Goal: Check status: Check status

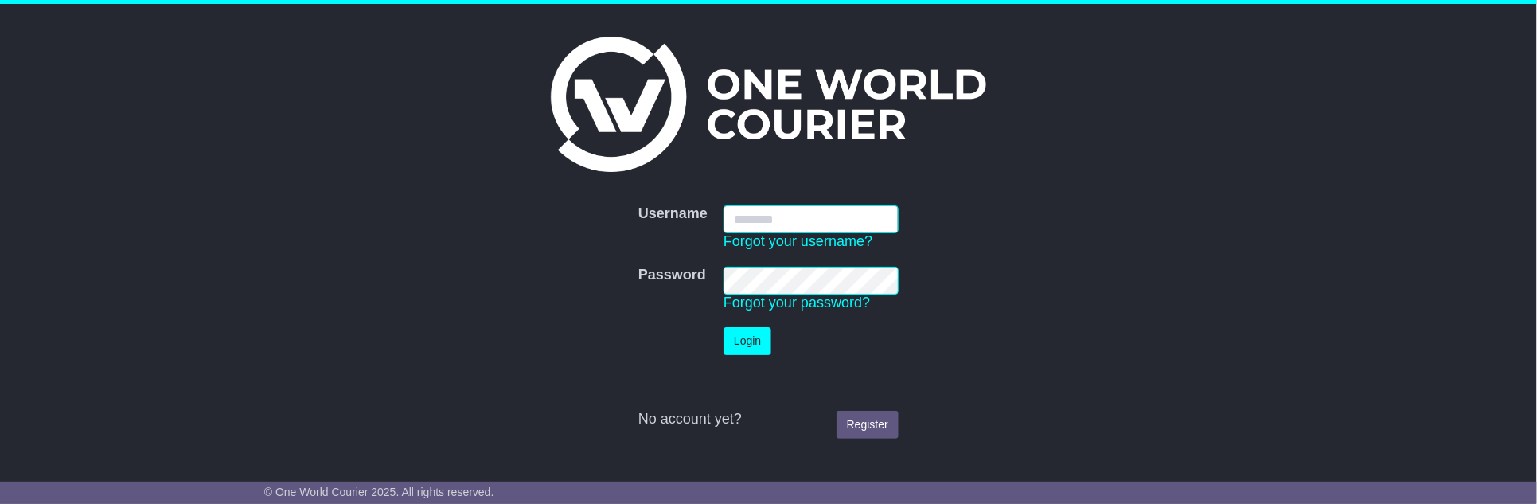
type input "**********"
click at [744, 341] on button "Login" at bounding box center [747, 341] width 48 height 28
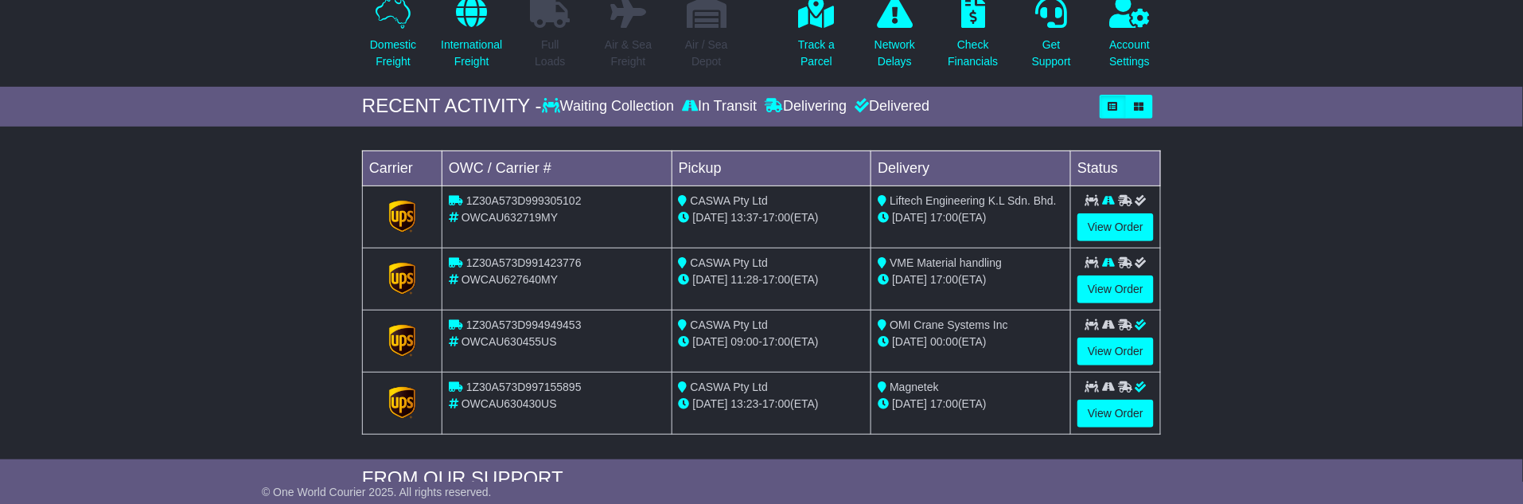
scroll to position [177, 0]
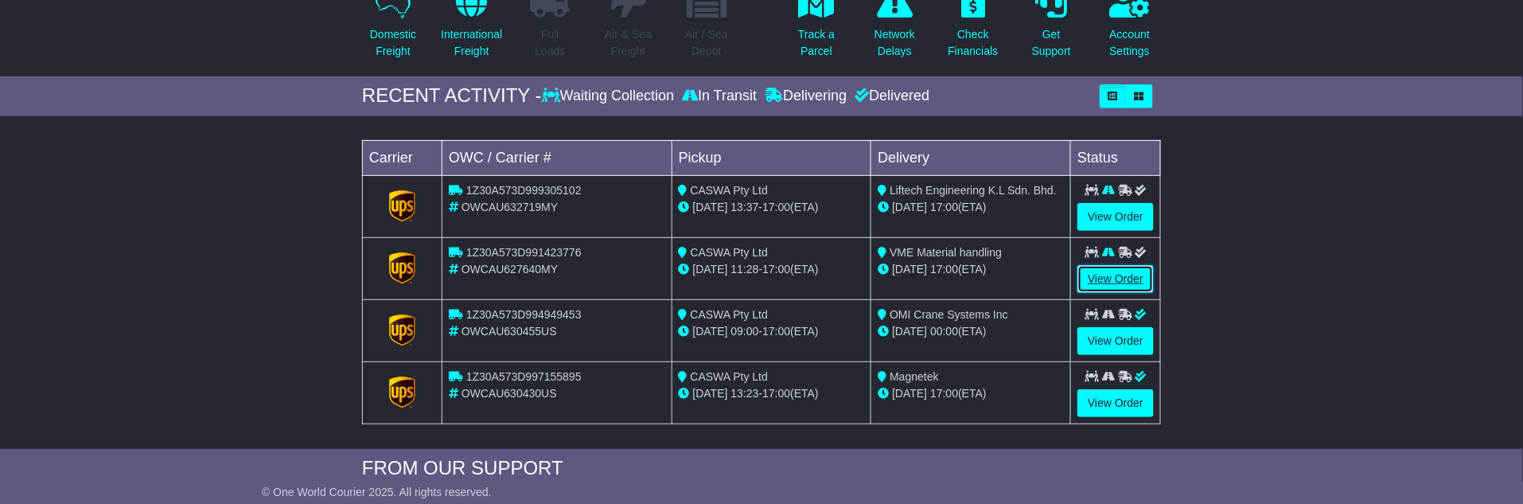
click at [1109, 267] on link "View Order" at bounding box center [1116, 279] width 76 height 28
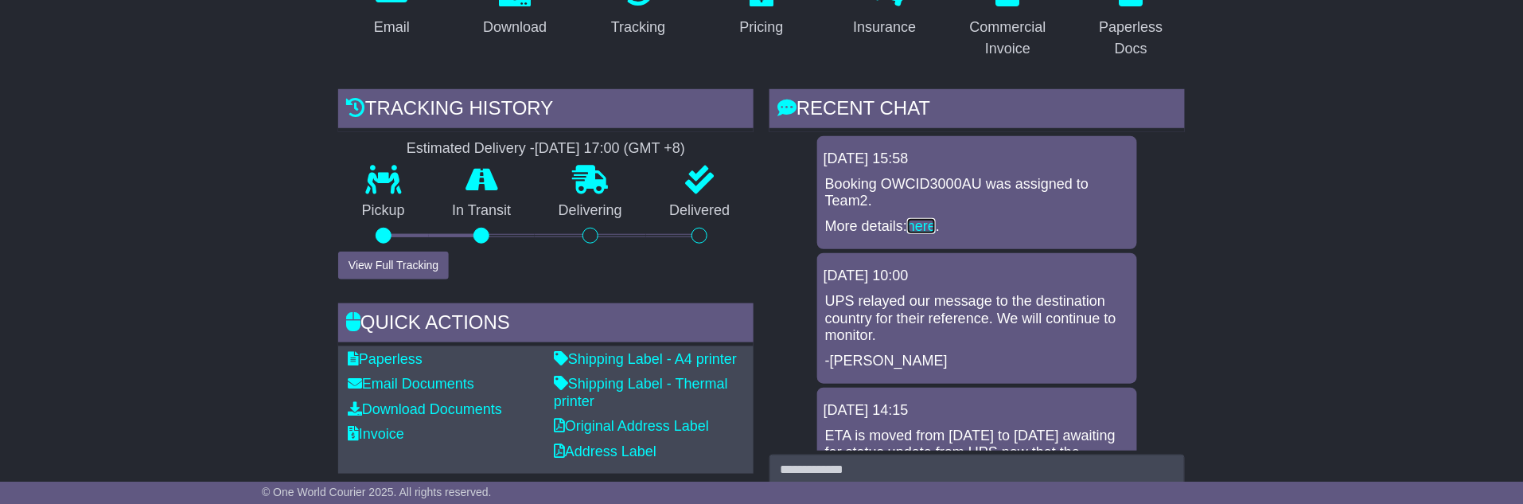
click at [922, 222] on link "here" at bounding box center [921, 226] width 29 height 16
click at [925, 218] on link "here" at bounding box center [921, 226] width 29 height 16
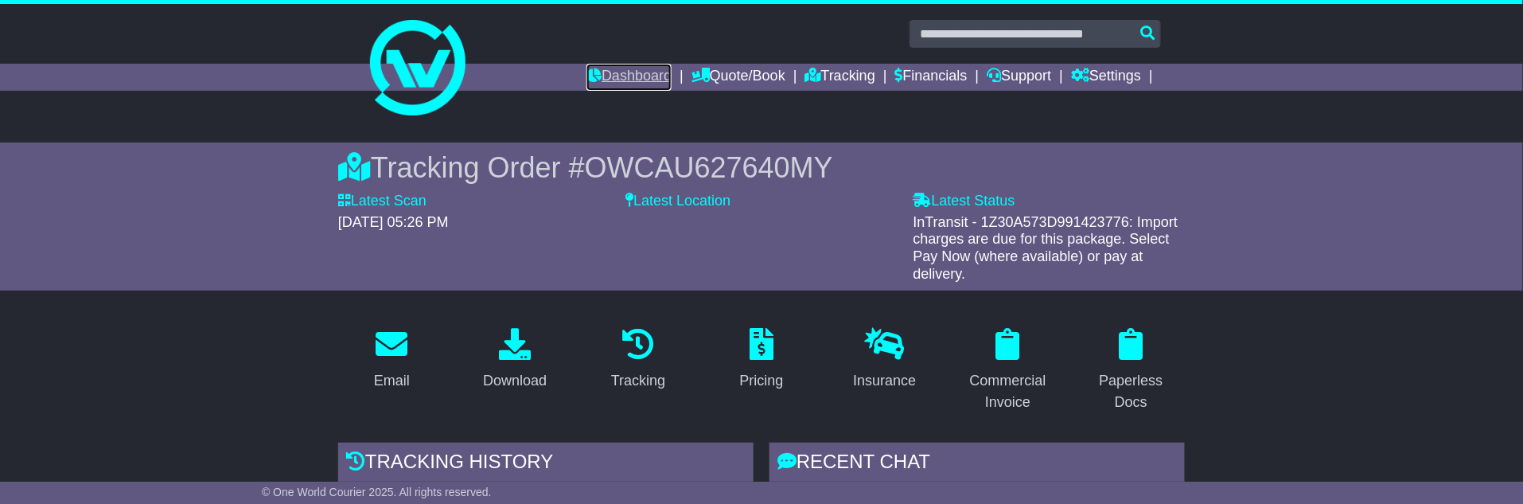
click at [619, 72] on link "Dashboard" at bounding box center [629, 77] width 85 height 27
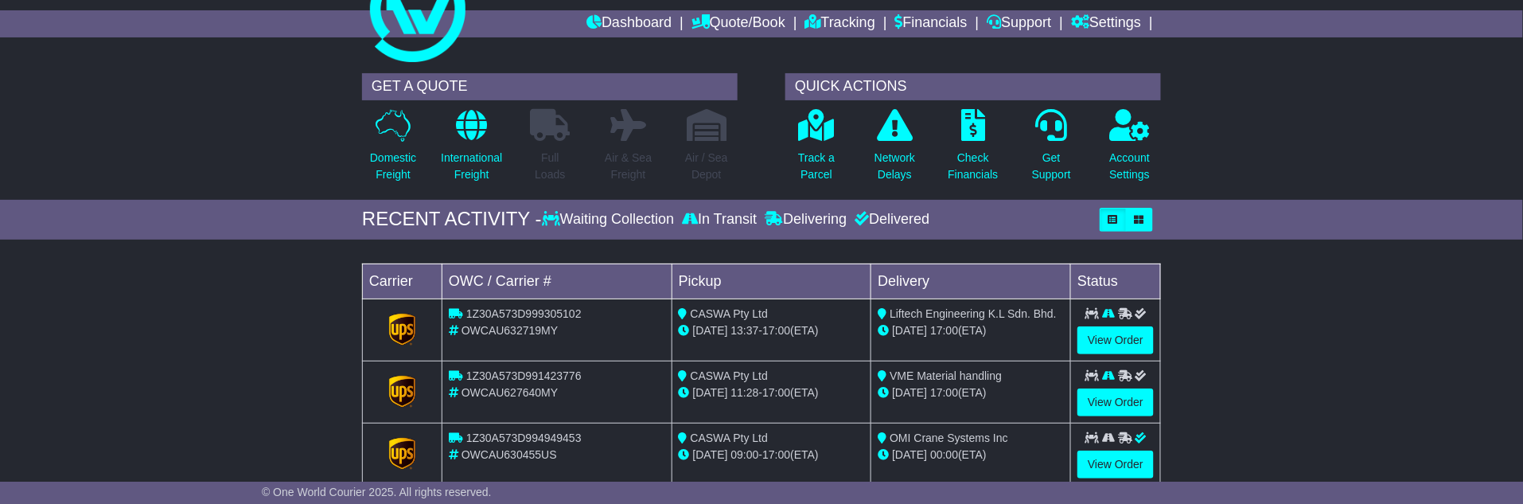
scroll to position [88, 0]
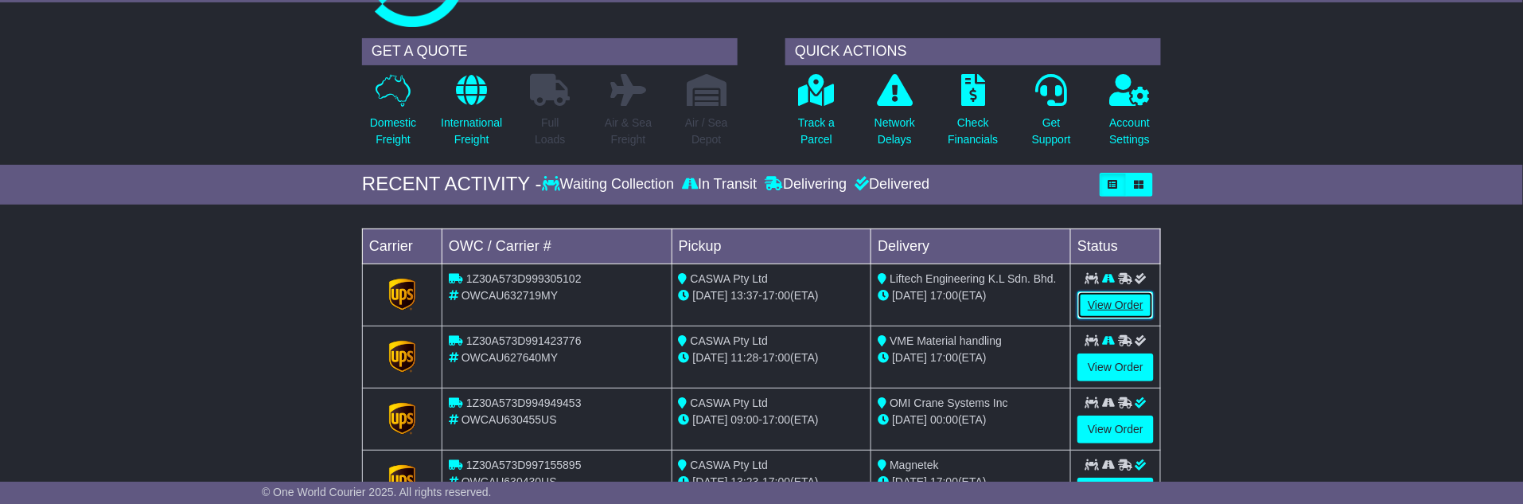
click at [1110, 299] on link "View Order" at bounding box center [1116, 305] width 76 height 28
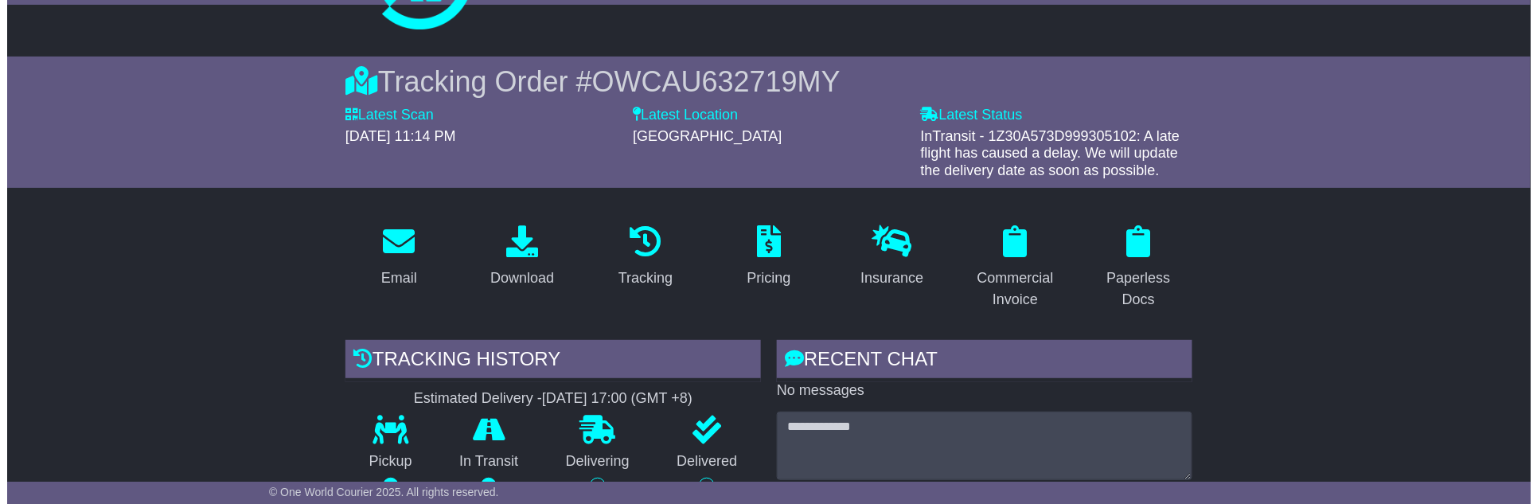
scroll to position [177, 0]
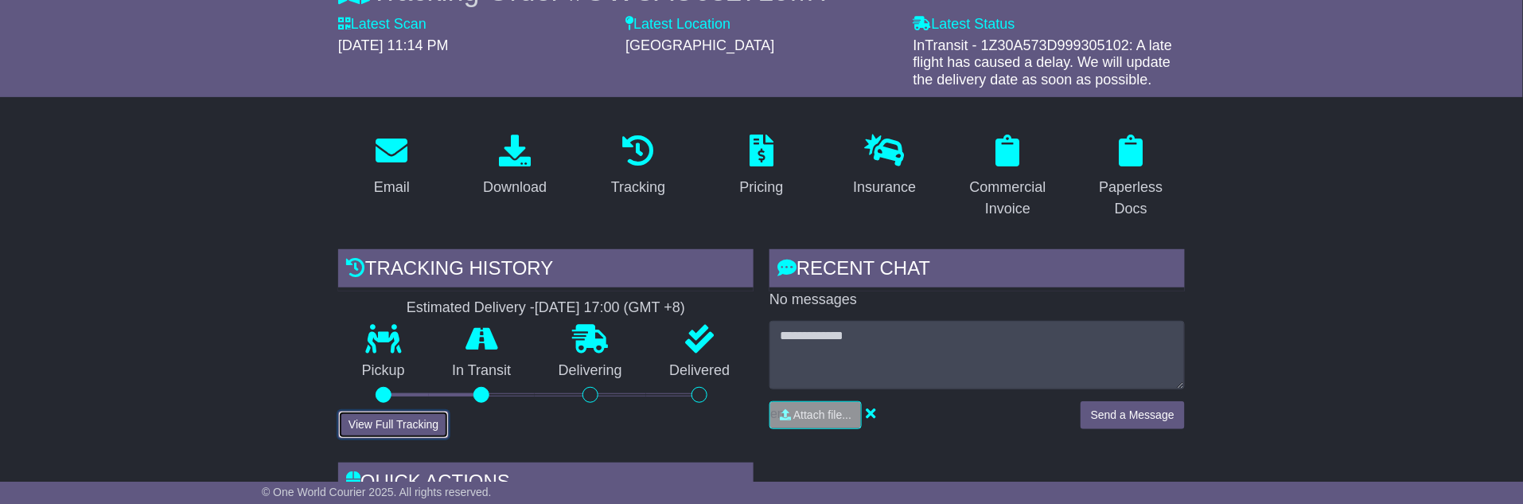
click at [377, 416] on button "View Full Tracking" at bounding box center [393, 425] width 111 height 28
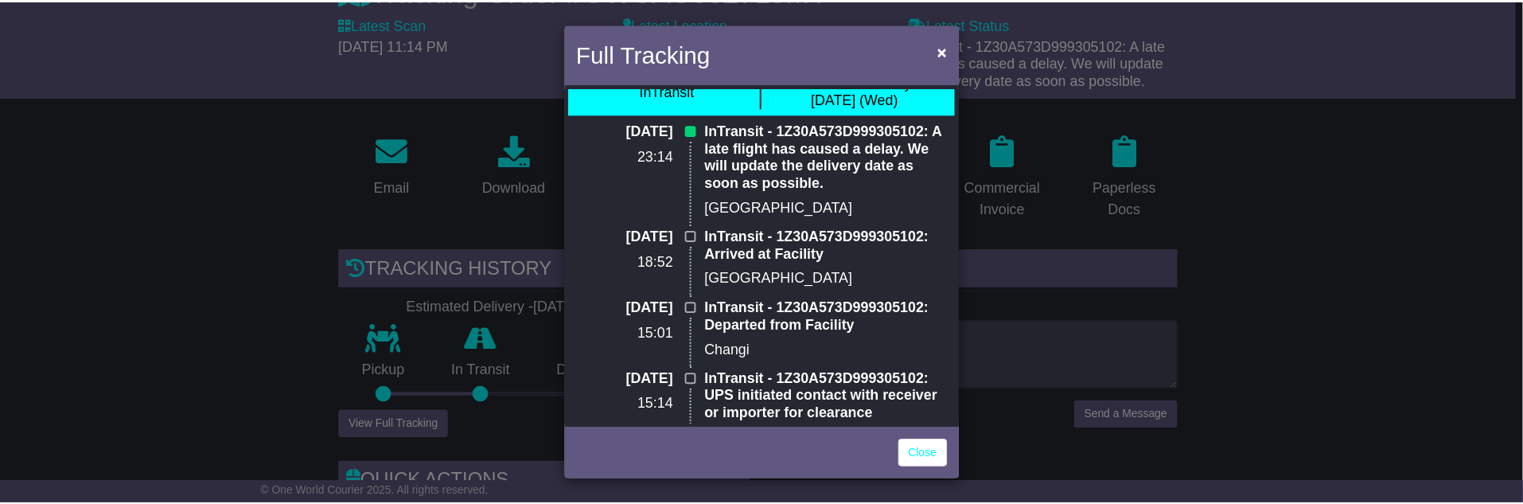
scroll to position [0, 0]
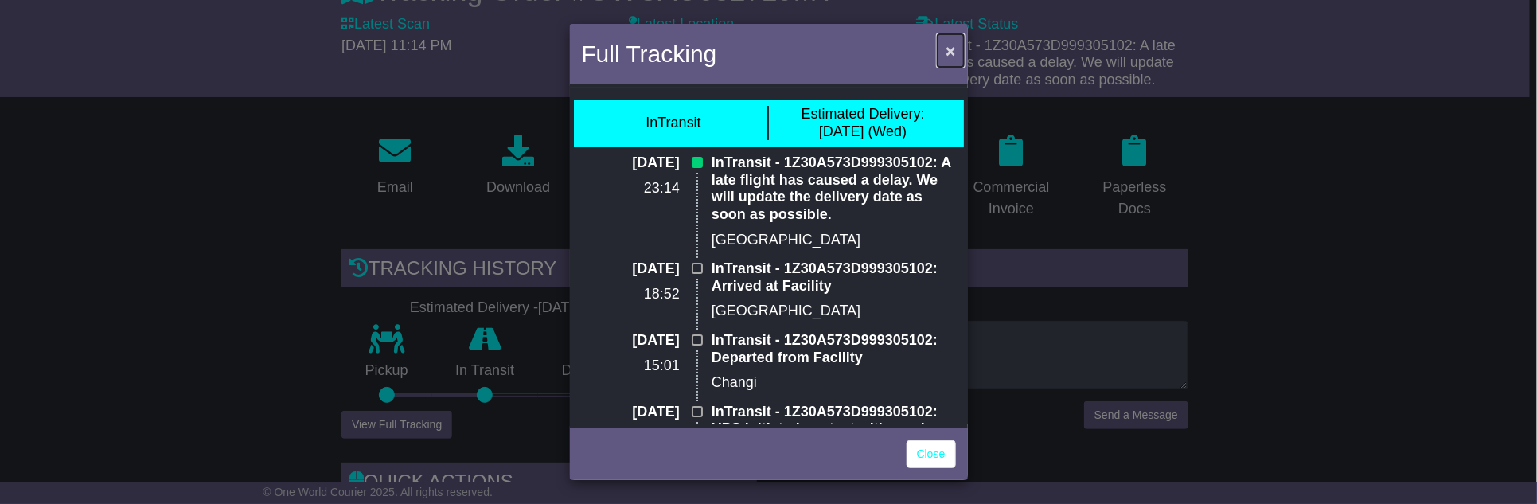
click at [950, 46] on span "×" at bounding box center [951, 50] width 10 height 18
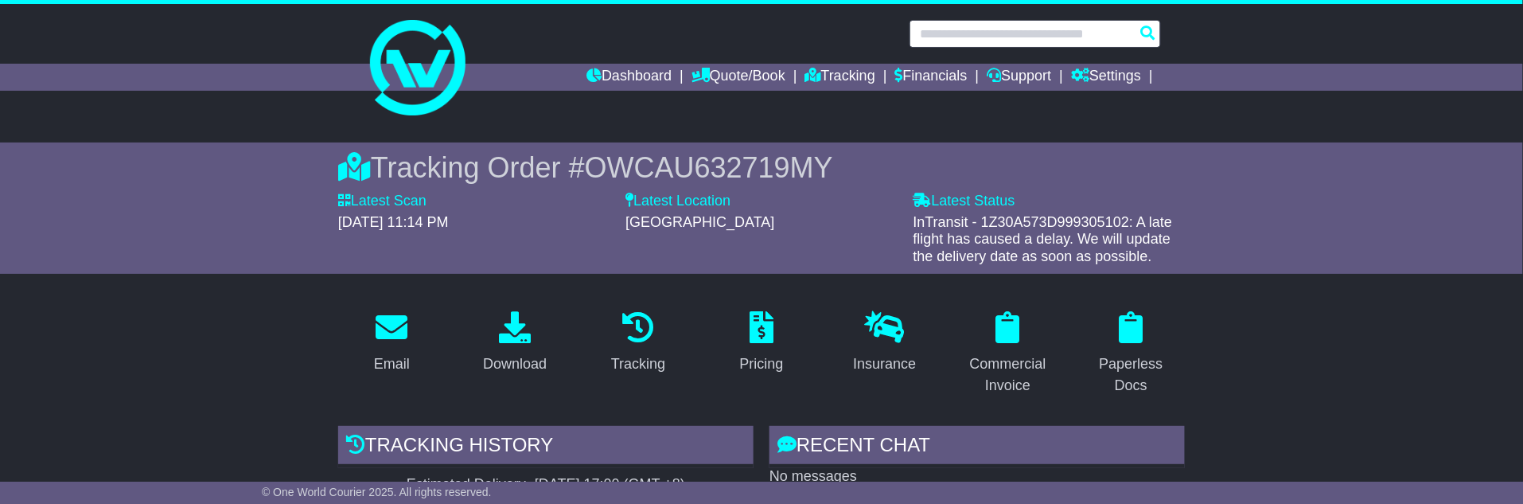
click at [995, 35] on input "text" at bounding box center [1036, 34] width 252 height 28
paste input "**********"
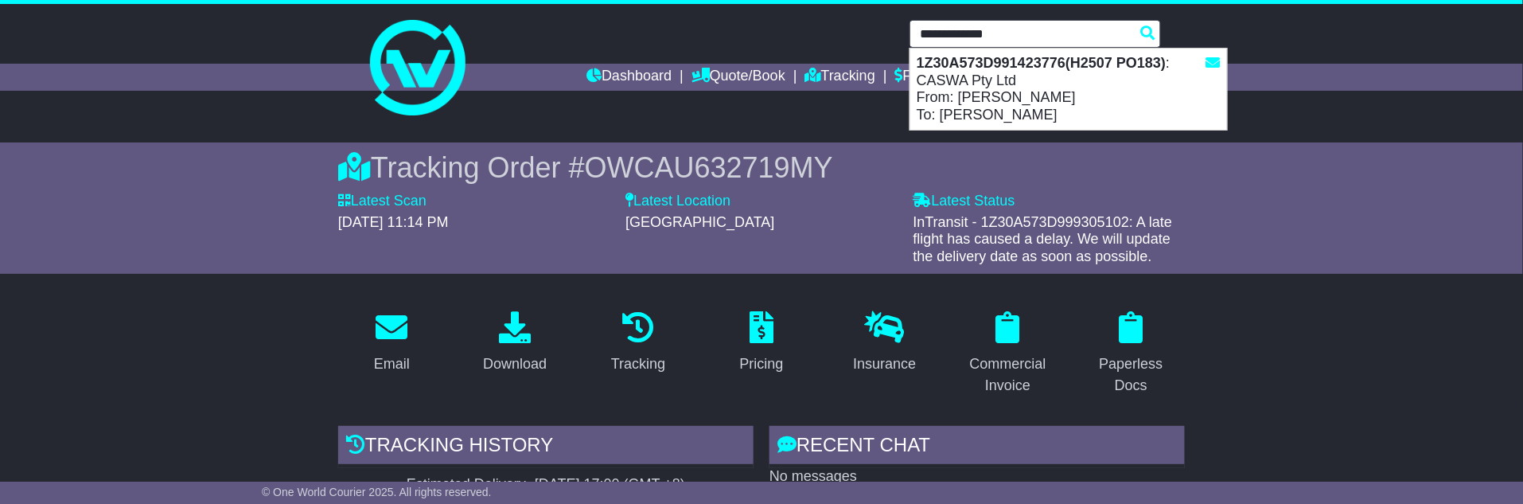
type input "**********"
